Goal: Information Seeking & Learning: Find contact information

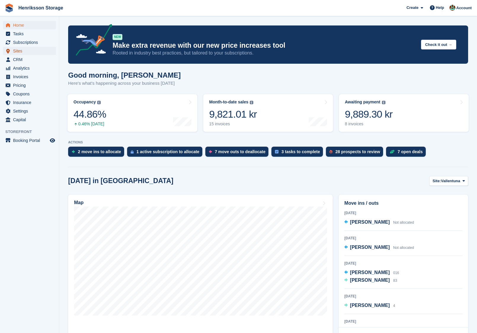
click at [33, 48] on span "Sites" at bounding box center [31, 51] width 36 height 8
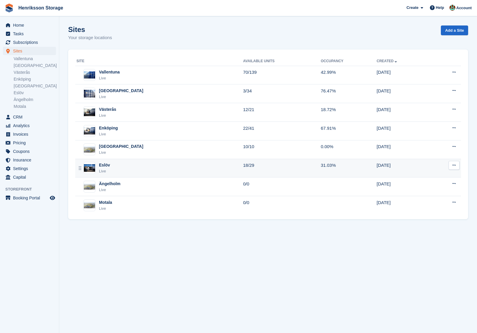
click at [140, 165] on div "Eslöv Live" at bounding box center [159, 168] width 167 height 12
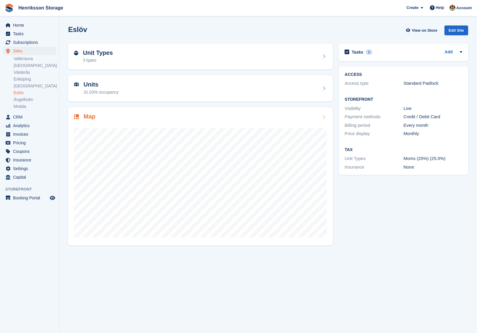
click at [143, 126] on div at bounding box center [200, 180] width 253 height 118
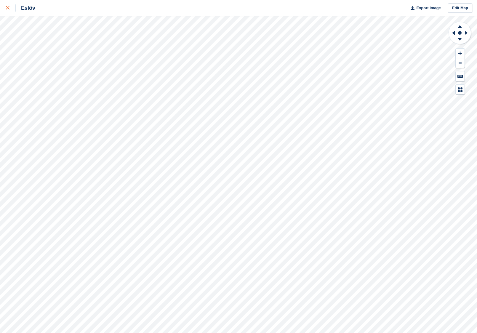
click at [9, 6] on div at bounding box center [11, 7] width 10 height 7
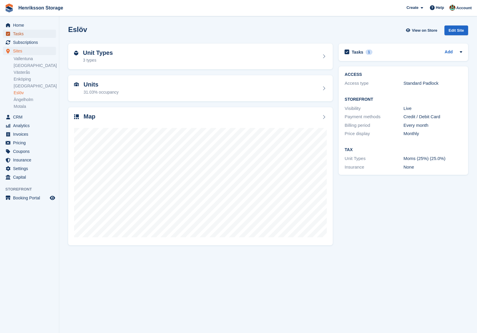
click at [38, 36] on span "Tasks" at bounding box center [31, 34] width 36 height 8
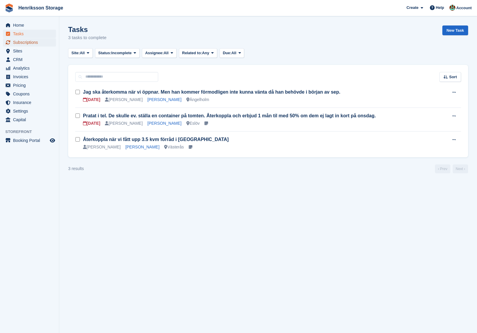
click at [35, 42] on span "Subscriptions" at bounding box center [31, 42] width 36 height 8
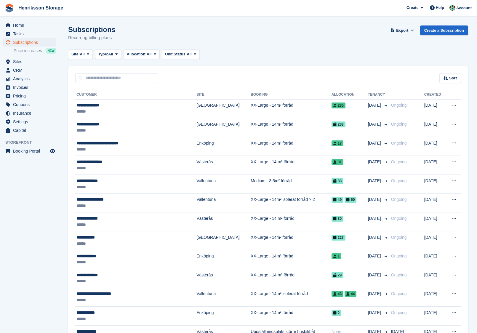
click at [438, 79] on div "Sort Sort by Customer name Date created Move in date Move out date Created (old…" at bounding box center [268, 74] width 400 height 17
click at [443, 79] on icon at bounding box center [445, 78] width 4 height 4
click at [423, 114] on span "Move in date" at bounding box center [425, 115] width 24 height 5
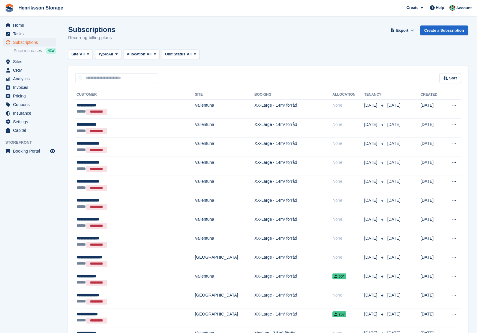
click at [449, 82] on div "Sort" at bounding box center [450, 78] width 22 height 10
click at [419, 146] on span "Move in (newest first)" at bounding box center [433, 147] width 42 height 5
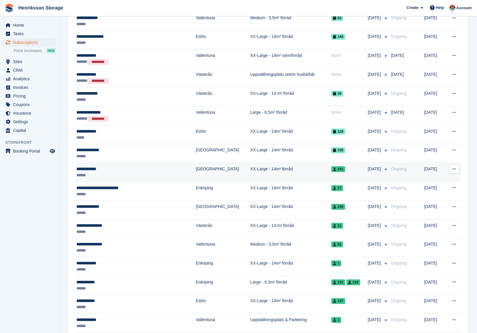
scroll to position [370, 0]
click at [304, 163] on td "XX-Large - 14m² förråd" at bounding box center [290, 172] width 81 height 19
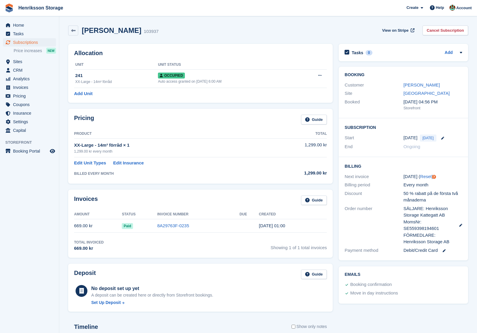
drag, startPoint x: 439, startPoint y: 81, endPoint x: 393, endPoint y: 82, distance: 46.2
click at [393, 82] on div "Customer Åsa Bergström" at bounding box center [403, 85] width 118 height 9
drag, startPoint x: 129, startPoint y: 29, endPoint x: 83, endPoint y: 30, distance: 46.5
click at [83, 30] on div "Åsa Bergström 103937" at bounding box center [118, 30] width 80 height 9
copy h2 "Åsa Bergström"
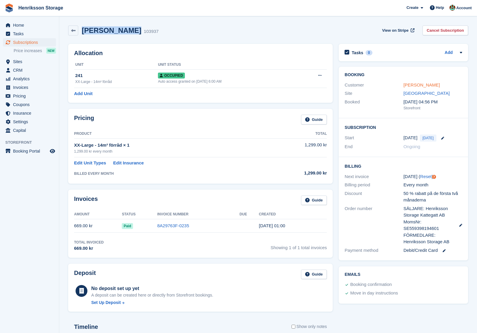
click at [418, 87] on link "Åsa Bergström" at bounding box center [421, 84] width 36 height 5
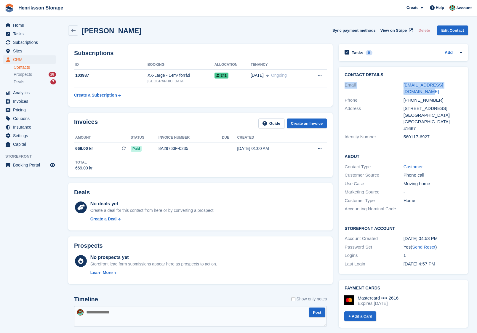
drag, startPoint x: 420, startPoint y: 89, endPoint x: 401, endPoint y: 80, distance: 21.2
click at [401, 80] on div "Contact Details Email asabergstrom13@hotmail.com Phone +46761999140 Address Ånä…" at bounding box center [402, 107] width 129 height 81
click at [400, 82] on div "Email" at bounding box center [373, 88] width 59 height 13
click at [422, 99] on div "[PHONE_NUMBER]" at bounding box center [432, 100] width 59 height 7
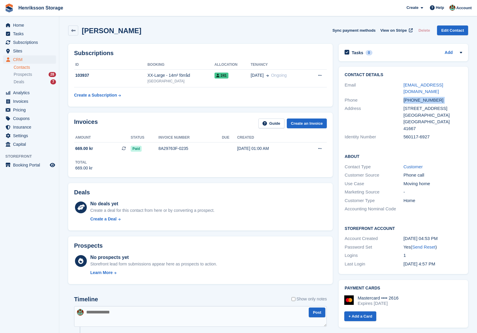
click at [422, 99] on div "[PHONE_NUMBER]" at bounding box center [432, 100] width 59 height 7
copy div "[PHONE_NUMBER]"
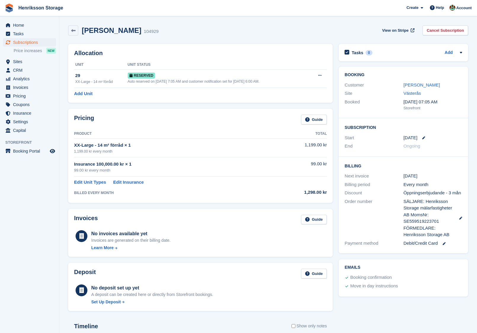
scroll to position [0, 0]
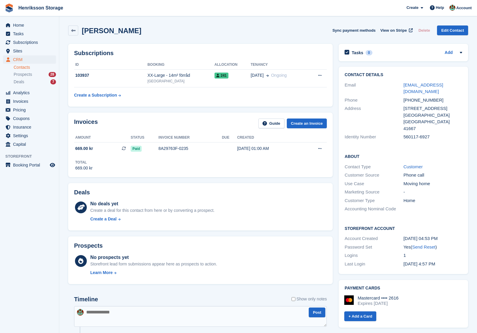
click at [416, 101] on div "[PHONE_NUMBER]" at bounding box center [432, 100] width 59 height 7
copy div "[PHONE_NUMBER]"
